Goal: Information Seeking & Learning: Learn about a topic

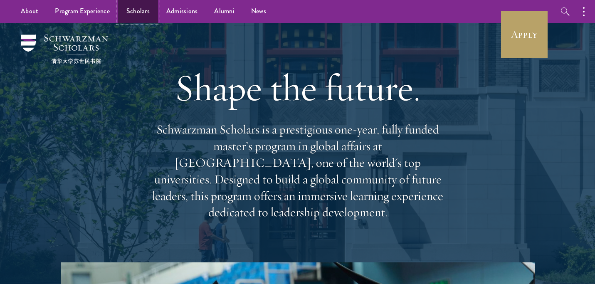
click at [130, 11] on link "Scholars" at bounding box center [138, 11] width 40 height 23
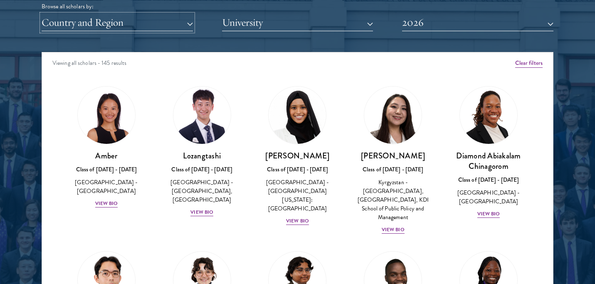
click at [185, 19] on button "Country and Region" at bounding box center [117, 22] width 151 height 17
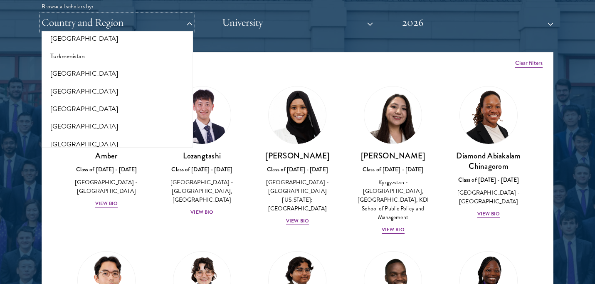
scroll to position [1742, 0]
click at [140, 51] on button "[GEOGRAPHIC_DATA]" at bounding box center [117, 55] width 146 height 17
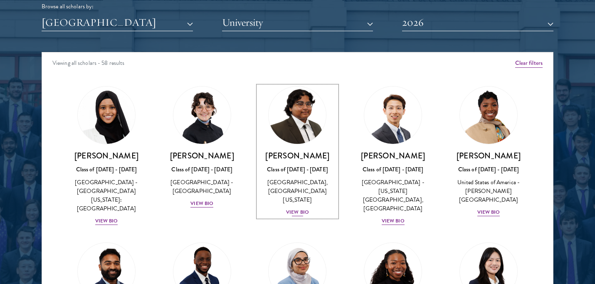
click at [281, 125] on img at bounding box center [297, 115] width 63 height 63
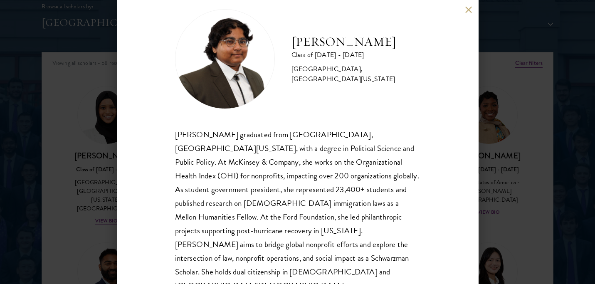
scroll to position [22, 0]
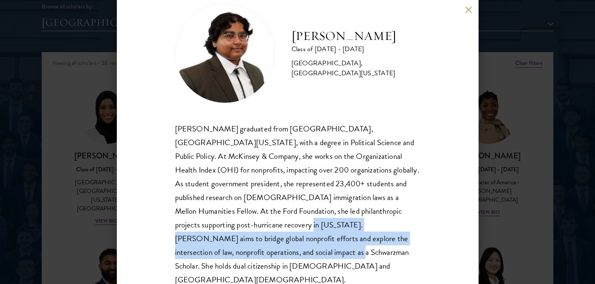
drag, startPoint x: 392, startPoint y: 239, endPoint x: 174, endPoint y: 225, distance: 219.0
click at [174, 225] on div "[PERSON_NAME] Class of [DATE] - [DATE] [GEOGRAPHIC_DATA] - [GEOGRAPHIC_DATA], […" at bounding box center [297, 142] width 361 height 284
copy div "Ariana aims to bridge global nonprofit efforts and explore the intersection of …"
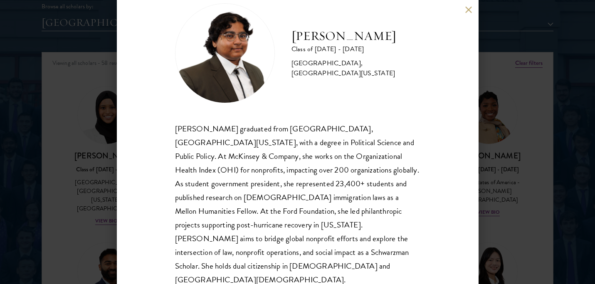
click at [431, 208] on div "[PERSON_NAME] Class of [DATE] - [DATE] [GEOGRAPHIC_DATA] - [GEOGRAPHIC_DATA], […" at bounding box center [297, 142] width 361 height 284
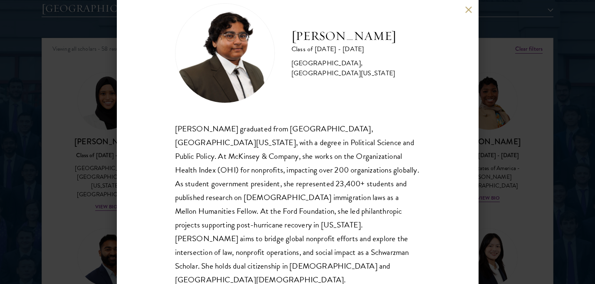
scroll to position [1065, 0]
click at [498, 188] on div "[PERSON_NAME] Class of [DATE] - [DATE] [GEOGRAPHIC_DATA] - [GEOGRAPHIC_DATA], […" at bounding box center [297, 142] width 595 height 284
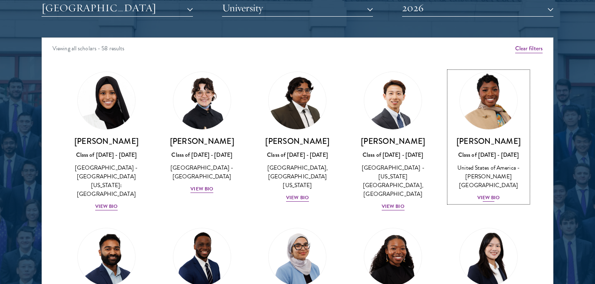
click at [499, 116] on img at bounding box center [488, 100] width 63 height 63
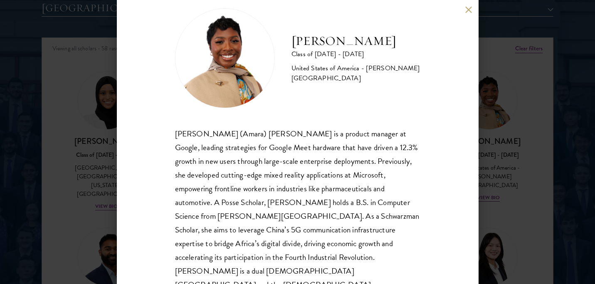
scroll to position [17, 0]
click at [496, 183] on div "[PERSON_NAME] Class of [DATE] - [DATE] [GEOGRAPHIC_DATA] - [PERSON_NAME][GEOGRA…" at bounding box center [297, 142] width 595 height 284
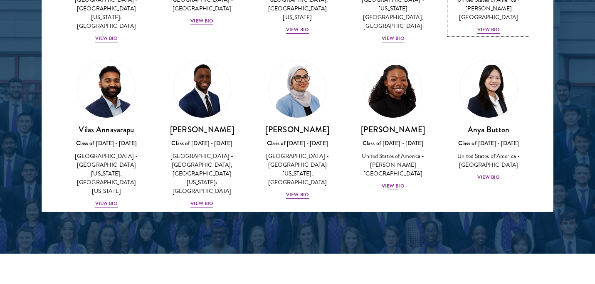
scroll to position [93, 0]
click at [390, 89] on img at bounding box center [392, 88] width 63 height 63
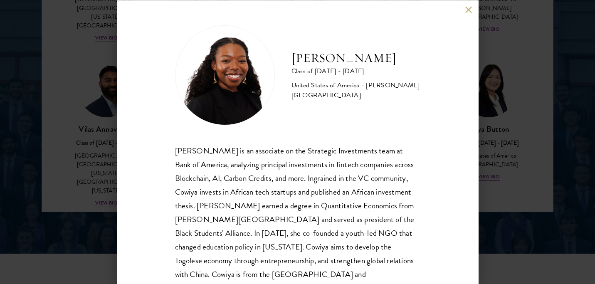
scroll to position [22, 0]
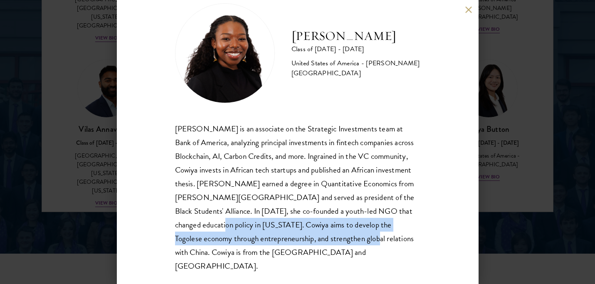
drag, startPoint x: 297, startPoint y: 239, endPoint x: 172, endPoint y: 226, distance: 125.3
click at [172, 226] on div "[PERSON_NAME] Class of [DATE] - [DATE] [GEOGRAPHIC_DATA] - [PERSON_NAME][GEOGRA…" at bounding box center [297, 142] width 361 height 284
copy div "Cowiya aims to develop the Togolese economy through entrepreneurship, and stren…"
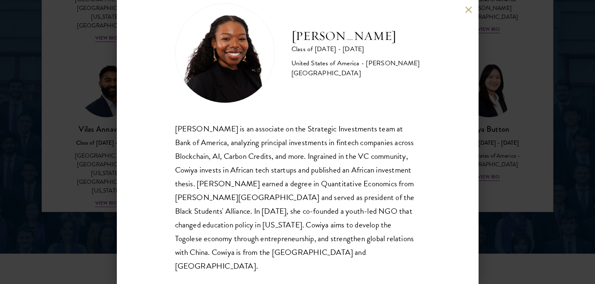
click at [494, 170] on div "[PERSON_NAME] Class of [DATE] - [DATE] [GEOGRAPHIC_DATA] - [PERSON_NAME][GEOGRA…" at bounding box center [297, 142] width 595 height 284
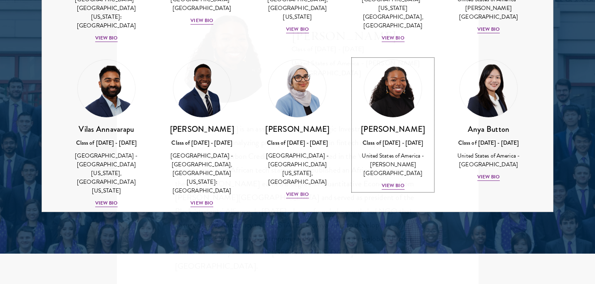
scroll to position [1103, 0]
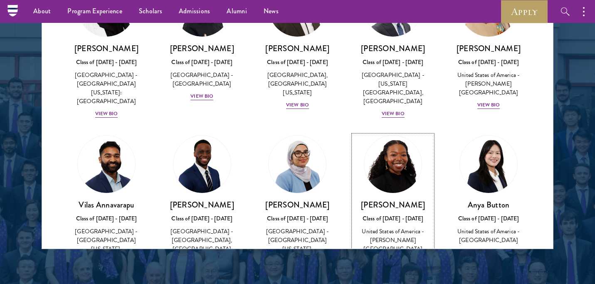
click at [403, 199] on h3 "[PERSON_NAME]" at bounding box center [392, 204] width 79 height 10
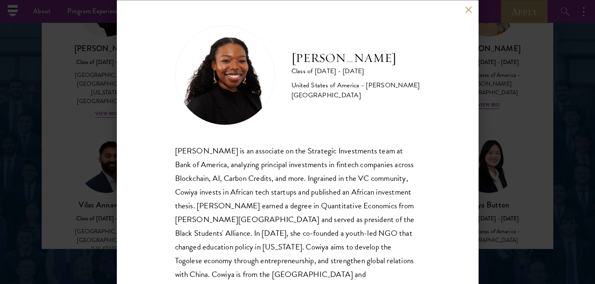
click at [538, 111] on div "[PERSON_NAME] Class of [DATE] - [DATE] [GEOGRAPHIC_DATA] - [PERSON_NAME][GEOGRA…" at bounding box center [297, 142] width 595 height 284
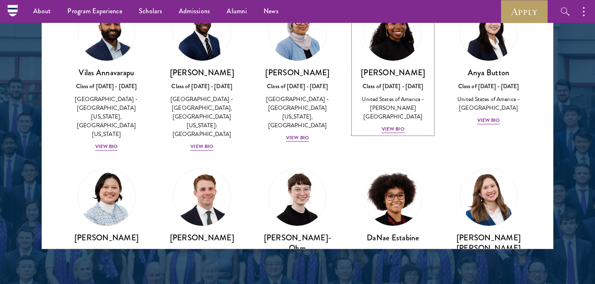
scroll to position [192, 0]
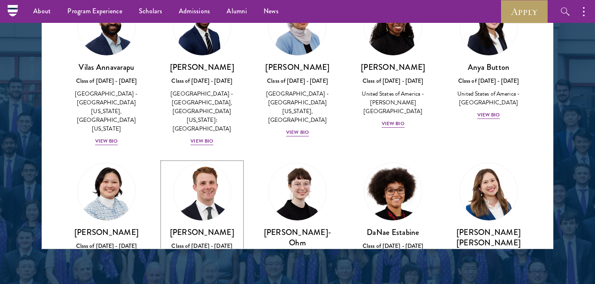
click at [203, 181] on img at bounding box center [201, 191] width 63 height 63
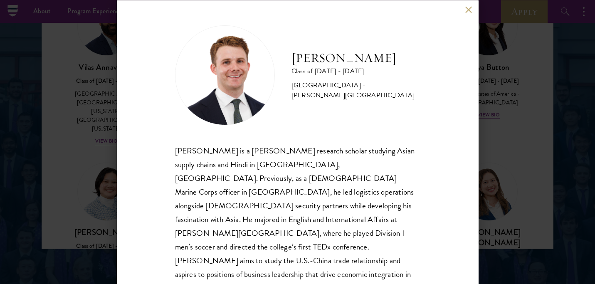
scroll to position [8, 0]
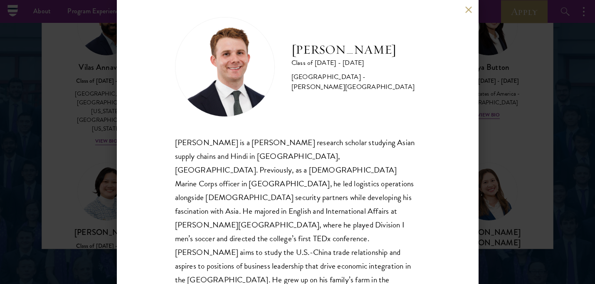
click at [516, 135] on div "[PERSON_NAME] Class of [DATE] - [DATE] [GEOGRAPHIC_DATA] - [PERSON_NAME][GEOGRA…" at bounding box center [297, 142] width 595 height 284
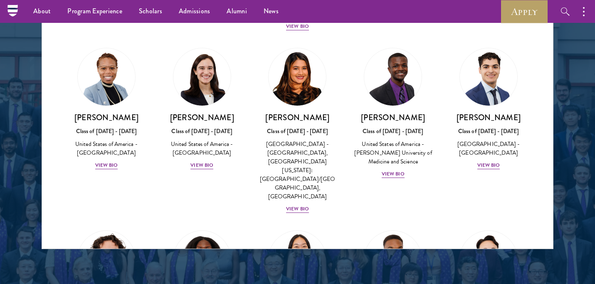
scroll to position [474, 0]
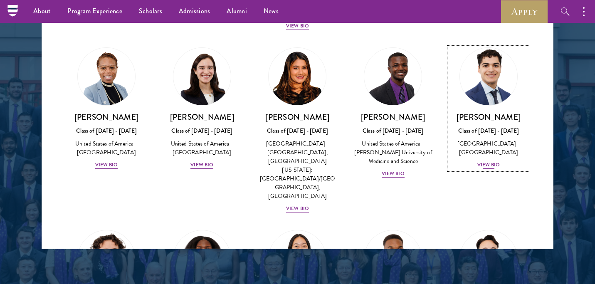
click at [490, 112] on div "[PERSON_NAME] Class of [DATE] - [DATE] [GEOGRAPHIC_DATA] - [GEOGRAPHIC_DATA] Vi…" at bounding box center [488, 141] width 79 height 58
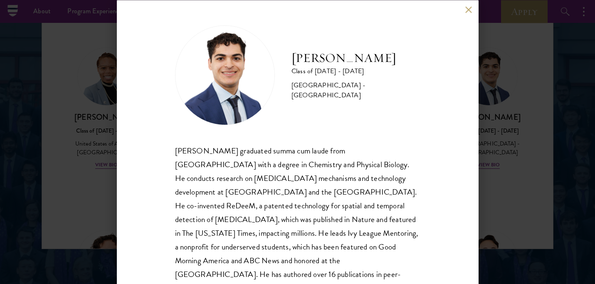
scroll to position [35, 0]
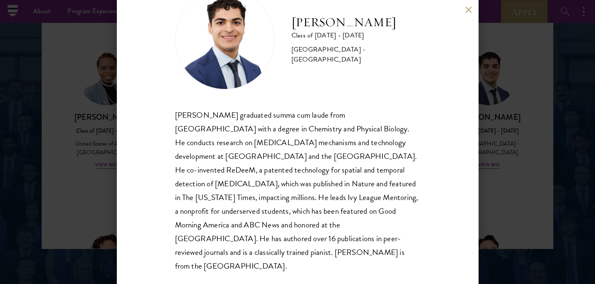
click at [504, 172] on div "[PERSON_NAME] Class of [DATE] - [DATE] [GEOGRAPHIC_DATA] - [GEOGRAPHIC_DATA] [P…" at bounding box center [297, 142] width 595 height 284
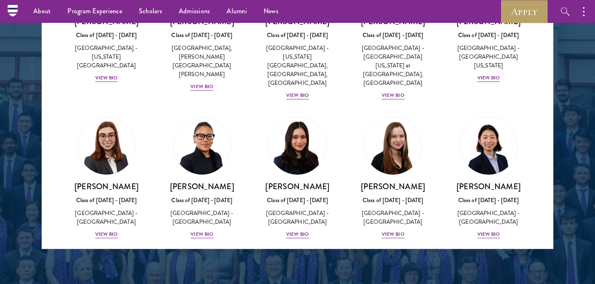
scroll to position [757, 0]
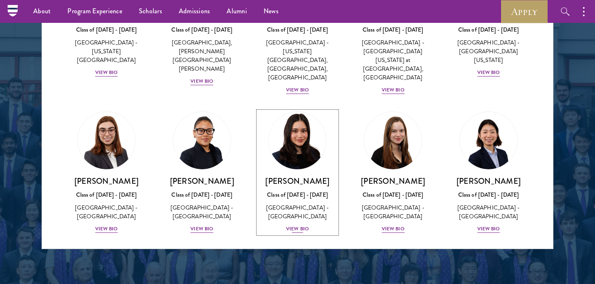
click at [296, 109] on img at bounding box center [297, 140] width 63 height 63
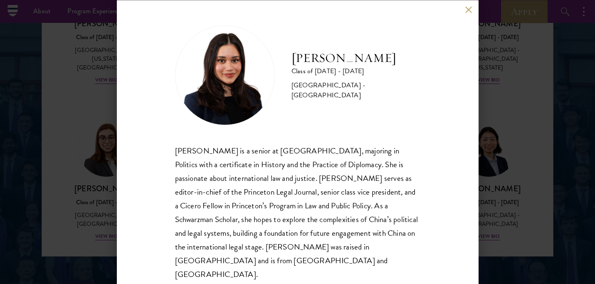
scroll to position [1086, 0]
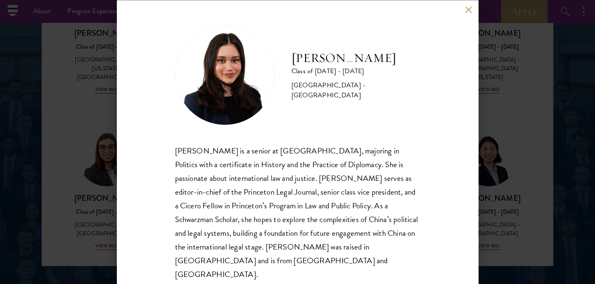
click at [522, 199] on div "[PERSON_NAME] Class of [DATE] - [DATE] [GEOGRAPHIC_DATA] - [GEOGRAPHIC_DATA] [P…" at bounding box center [297, 142] width 595 height 284
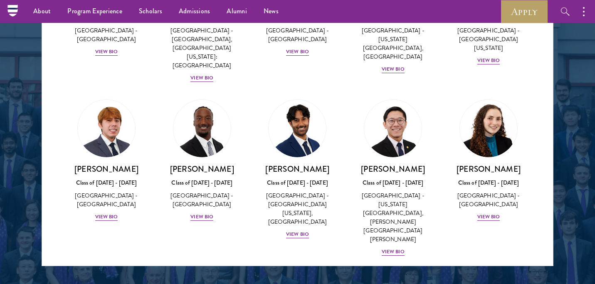
scroll to position [1117, 0]
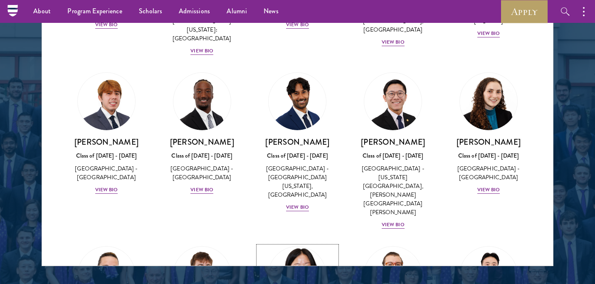
click at [298, 244] on img at bounding box center [297, 275] width 63 height 63
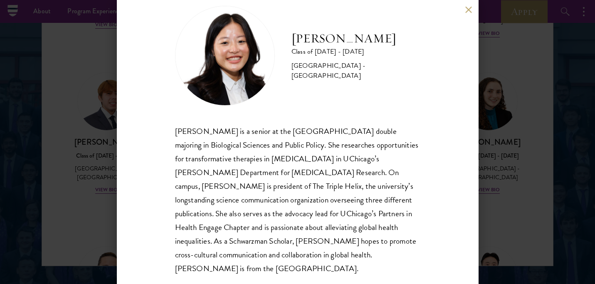
scroll to position [22, 0]
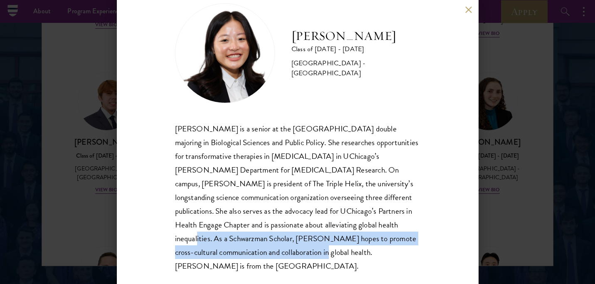
drag, startPoint x: 406, startPoint y: 239, endPoint x: 289, endPoint y: 225, distance: 117.6
click at [289, 226] on div "[PERSON_NAME] is a senior at the [GEOGRAPHIC_DATA] double majoring in Biologica…" at bounding box center [297, 197] width 245 height 151
copy div "As a Schwarzman Scholar, [PERSON_NAME] hopes to promote cross-cultural communic…"
click at [467, 10] on button at bounding box center [468, 9] width 7 height 7
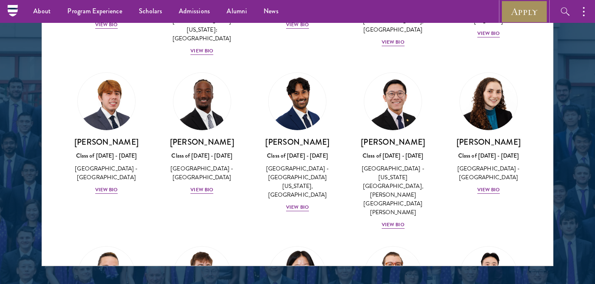
click at [512, 10] on link "Apply" at bounding box center [524, 11] width 47 height 23
click at [518, 14] on link "Apply" at bounding box center [524, 11] width 47 height 23
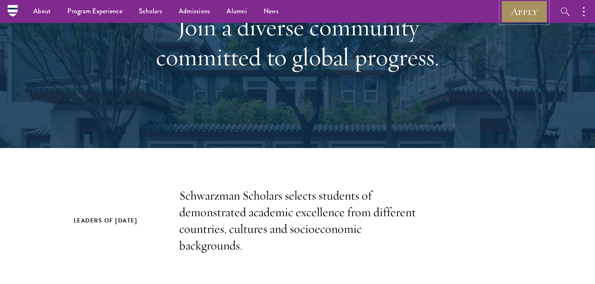
scroll to position [0, 0]
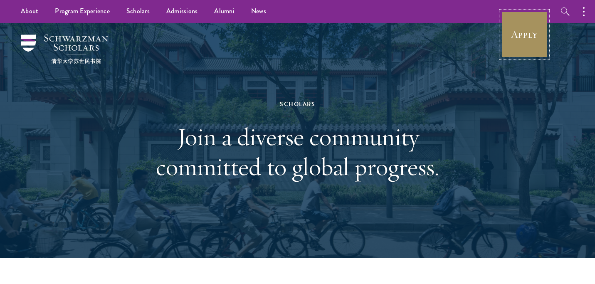
click at [531, 39] on link "Apply" at bounding box center [524, 34] width 47 height 47
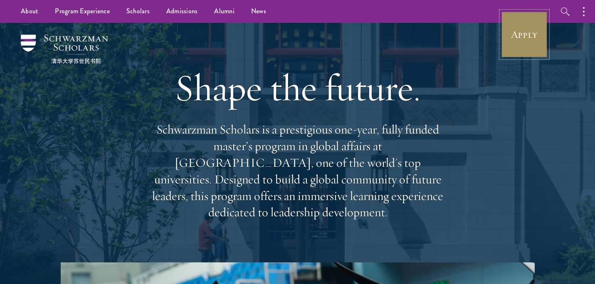
click at [526, 39] on link "Apply" at bounding box center [524, 34] width 47 height 47
